Goal: Task Accomplishment & Management: Use online tool/utility

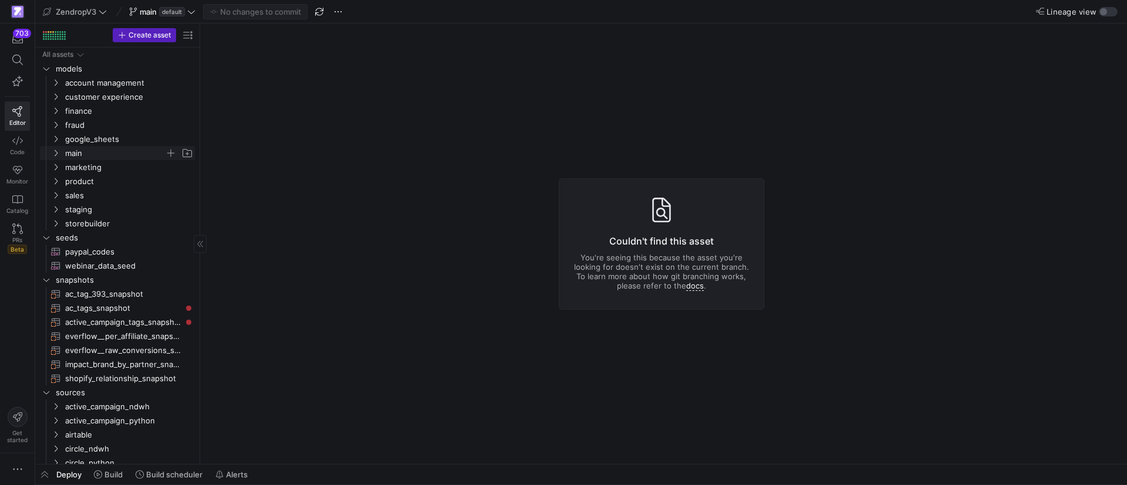
click at [59, 154] on icon "Press SPACE to select this row." at bounding box center [56, 153] width 8 height 7
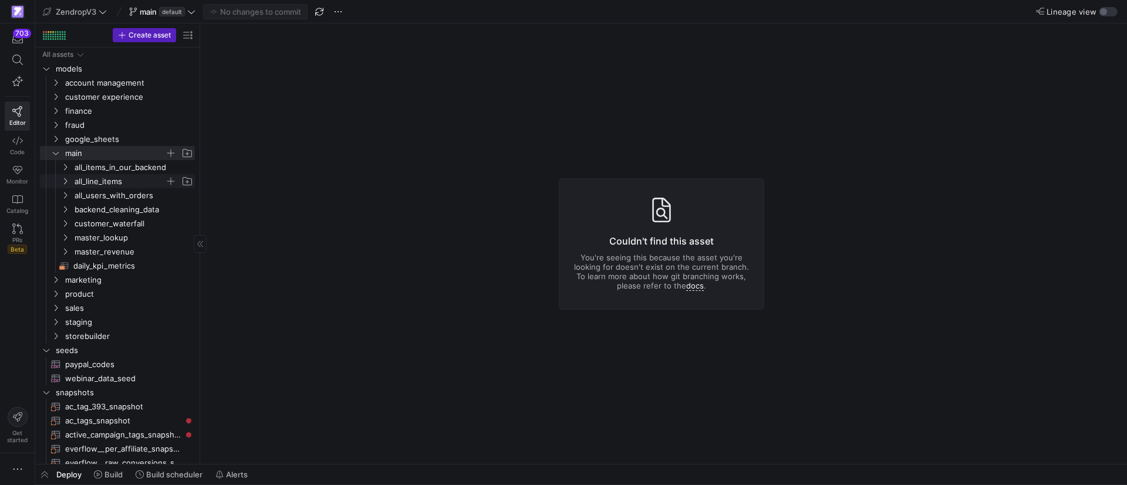
click at [69, 179] on icon "Press SPACE to select this row." at bounding box center [65, 181] width 8 height 7
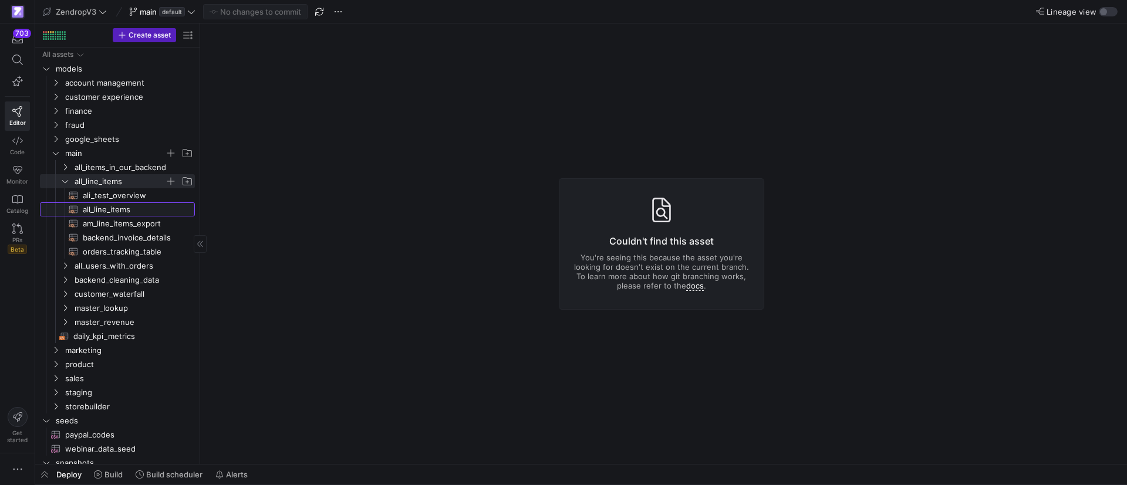
click at [113, 211] on span "all_line_items​​​​​​​​​​" at bounding box center [132, 209] width 99 height 13
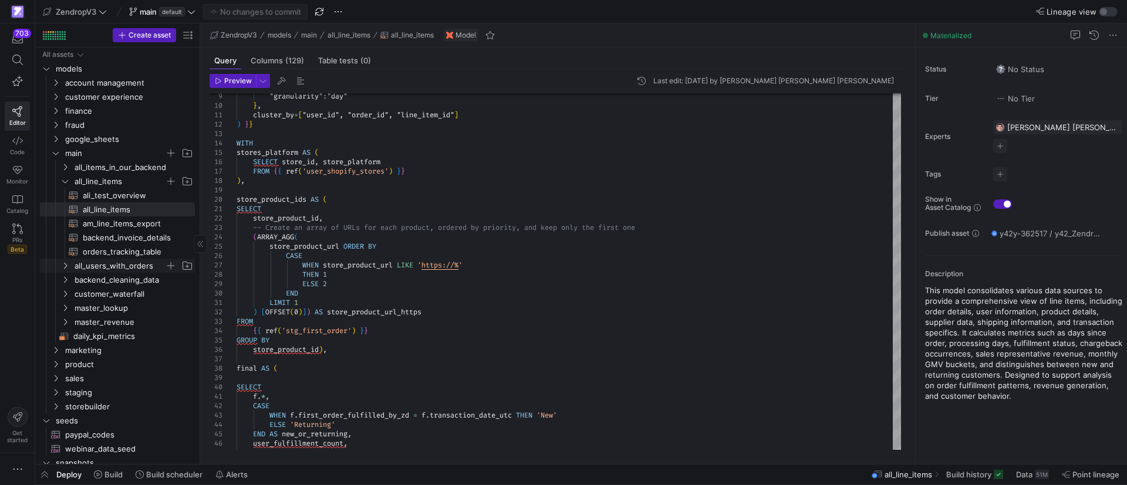
click at [65, 271] on span "all_users_with_orders" at bounding box center [126, 265] width 135 height 13
click at [122, 280] on span "all_users_with_orders​​​​​​​​​​" at bounding box center [132, 279] width 99 height 13
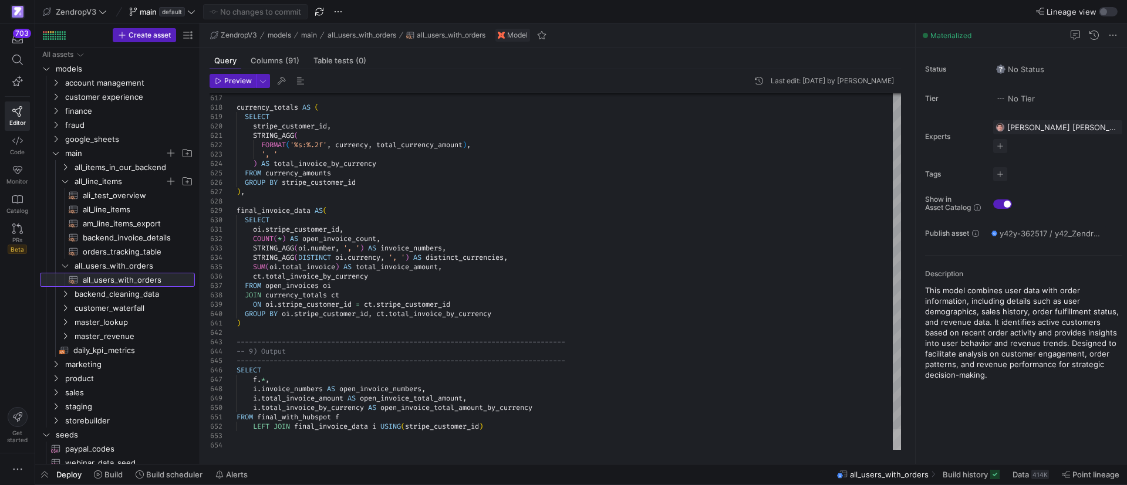
click at [893, 450] on div at bounding box center [897, 440] width 8 height 21
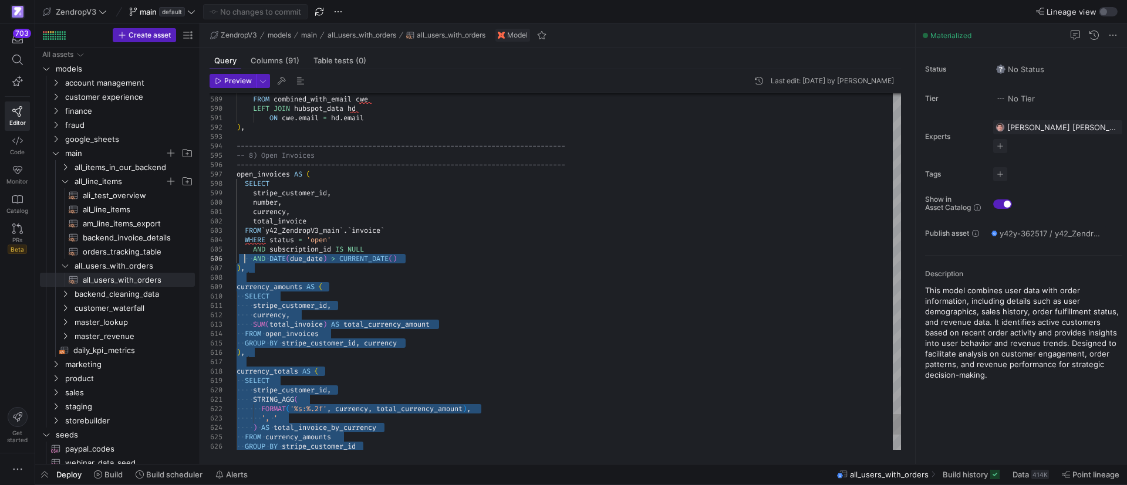
type textarea "ON [DOMAIN_NAME] = [DOMAIN_NAME] ), -------------------------------------------…"
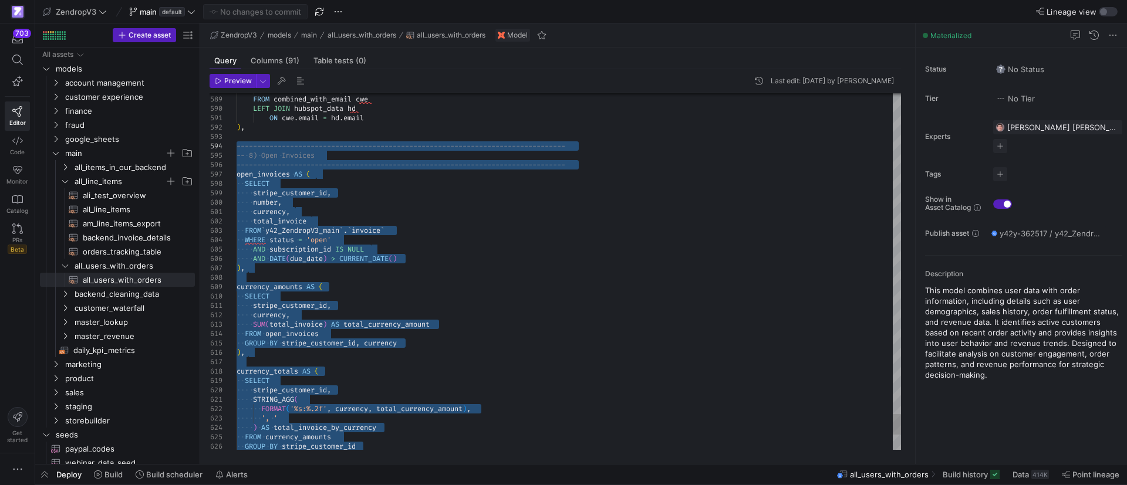
drag, startPoint x: 255, startPoint y: 323, endPoint x: 233, endPoint y: 146, distance: 179.2
